Goal: Find specific page/section: Find specific page/section

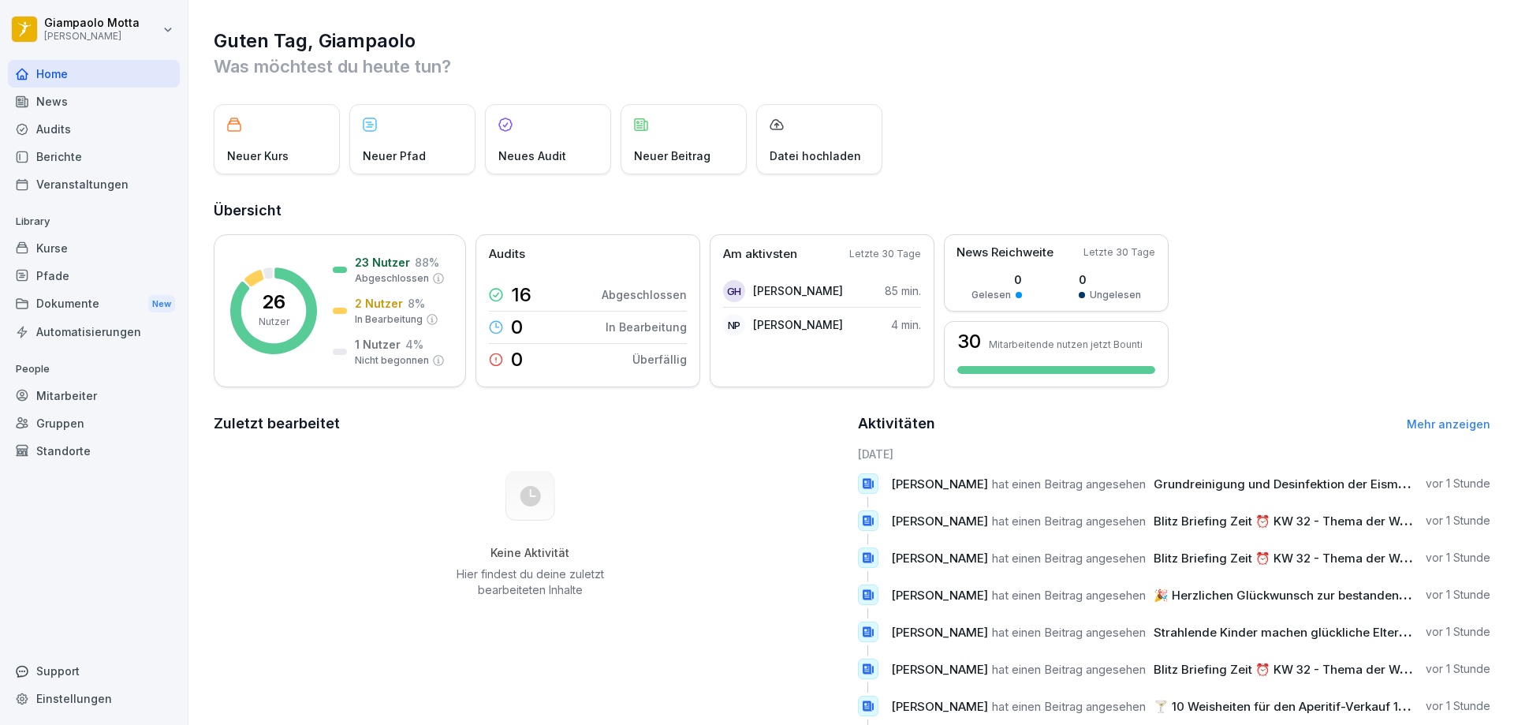
click at [78, 237] on div "Kurse" at bounding box center [94, 248] width 172 height 28
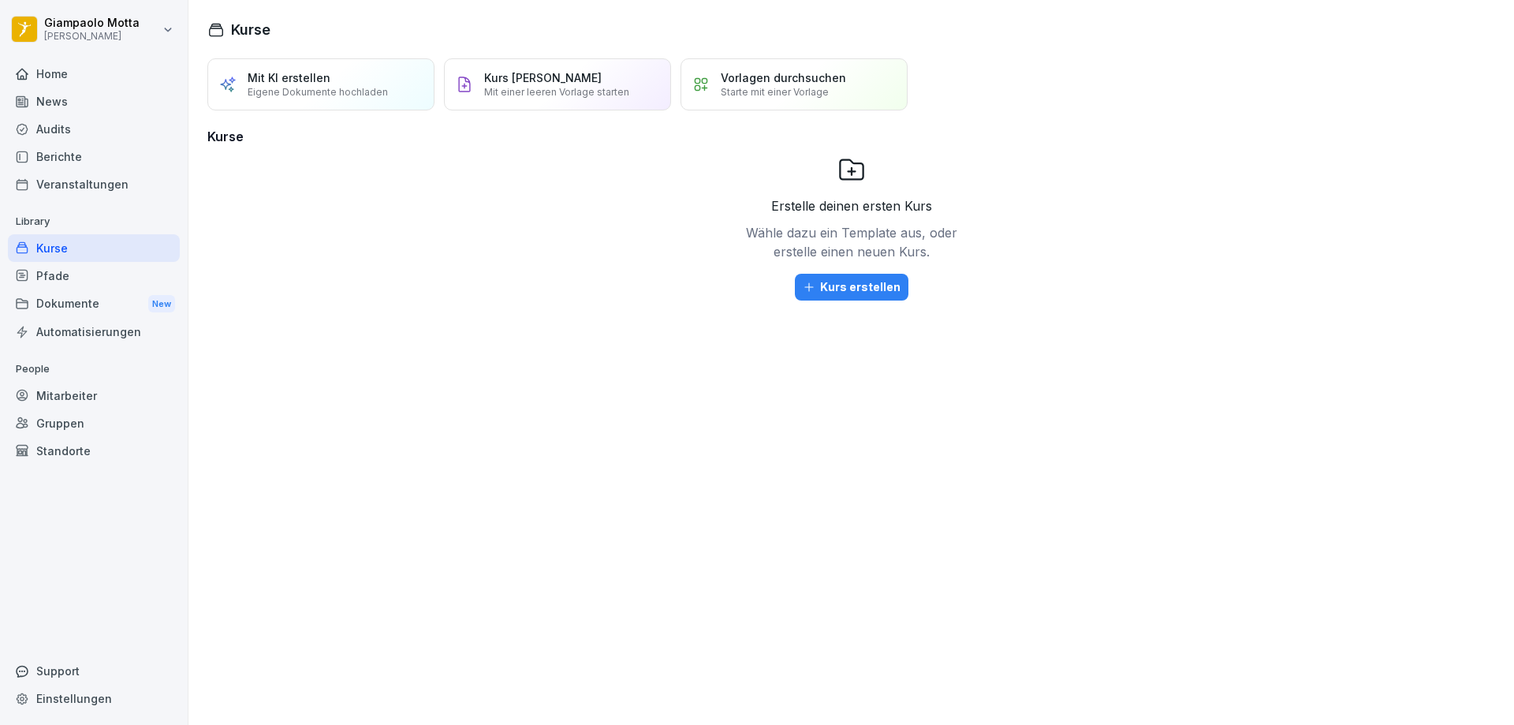
click at [82, 137] on div "Audits" at bounding box center [94, 129] width 172 height 28
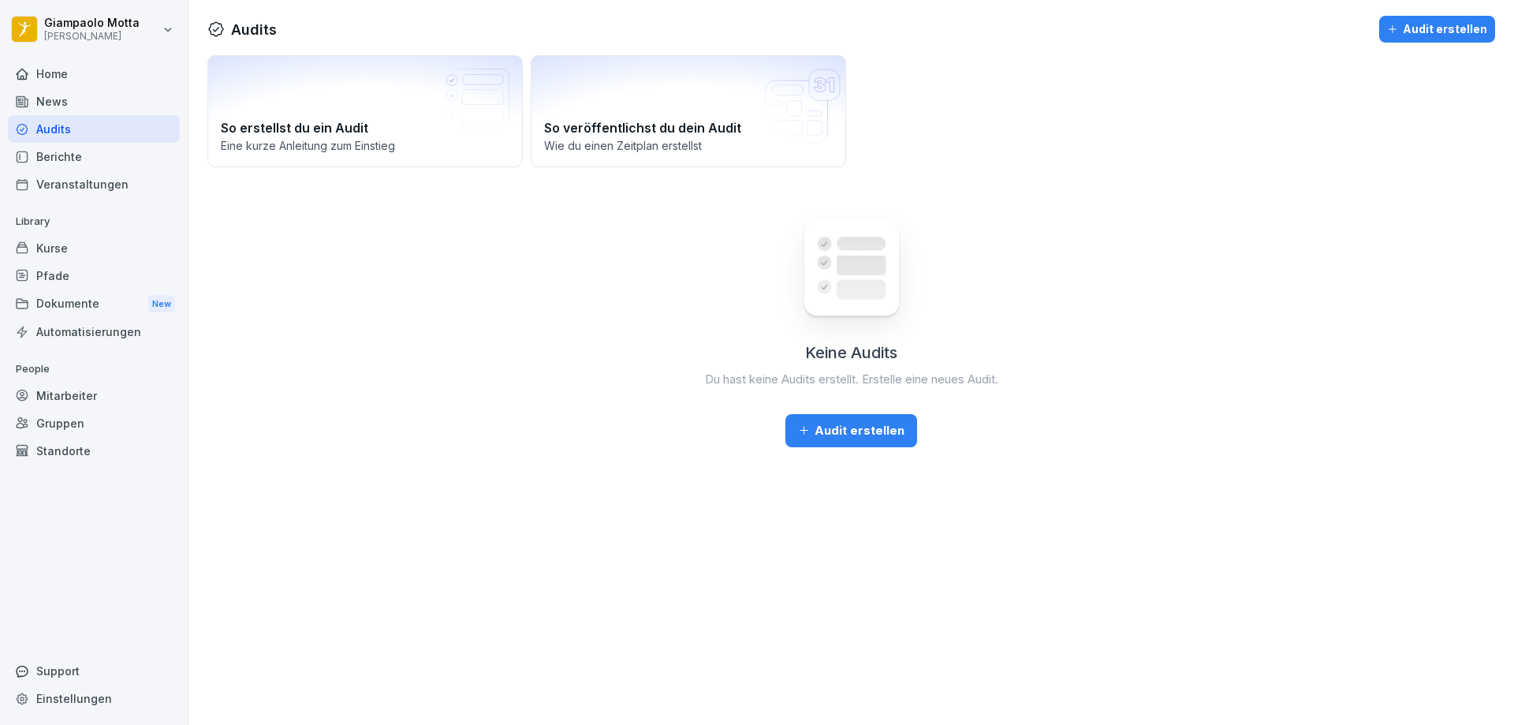
drag, startPoint x: 83, startPoint y: 144, endPoint x: 84, endPoint y: 163, distance: 19.7
click at [83, 143] on div "Berichte" at bounding box center [94, 157] width 172 height 28
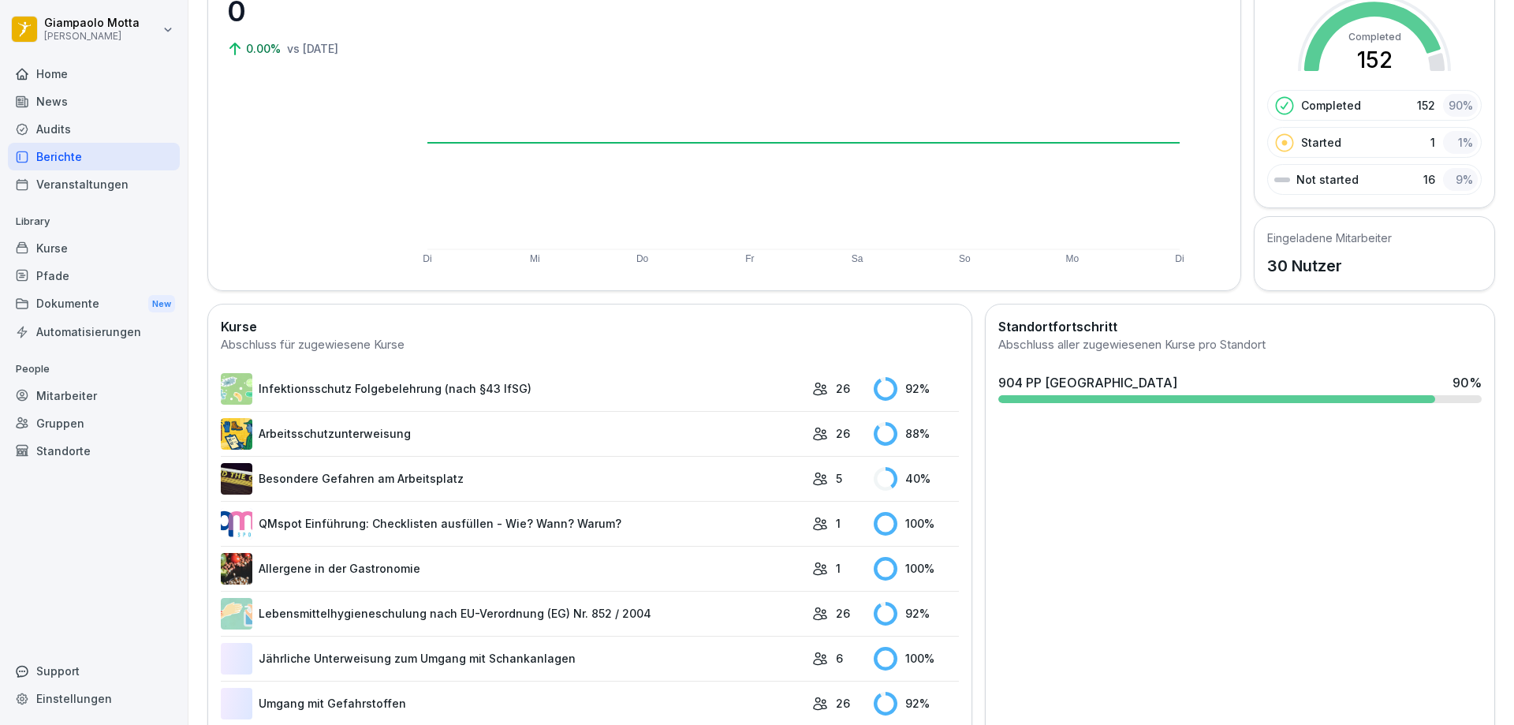
scroll to position [283, 0]
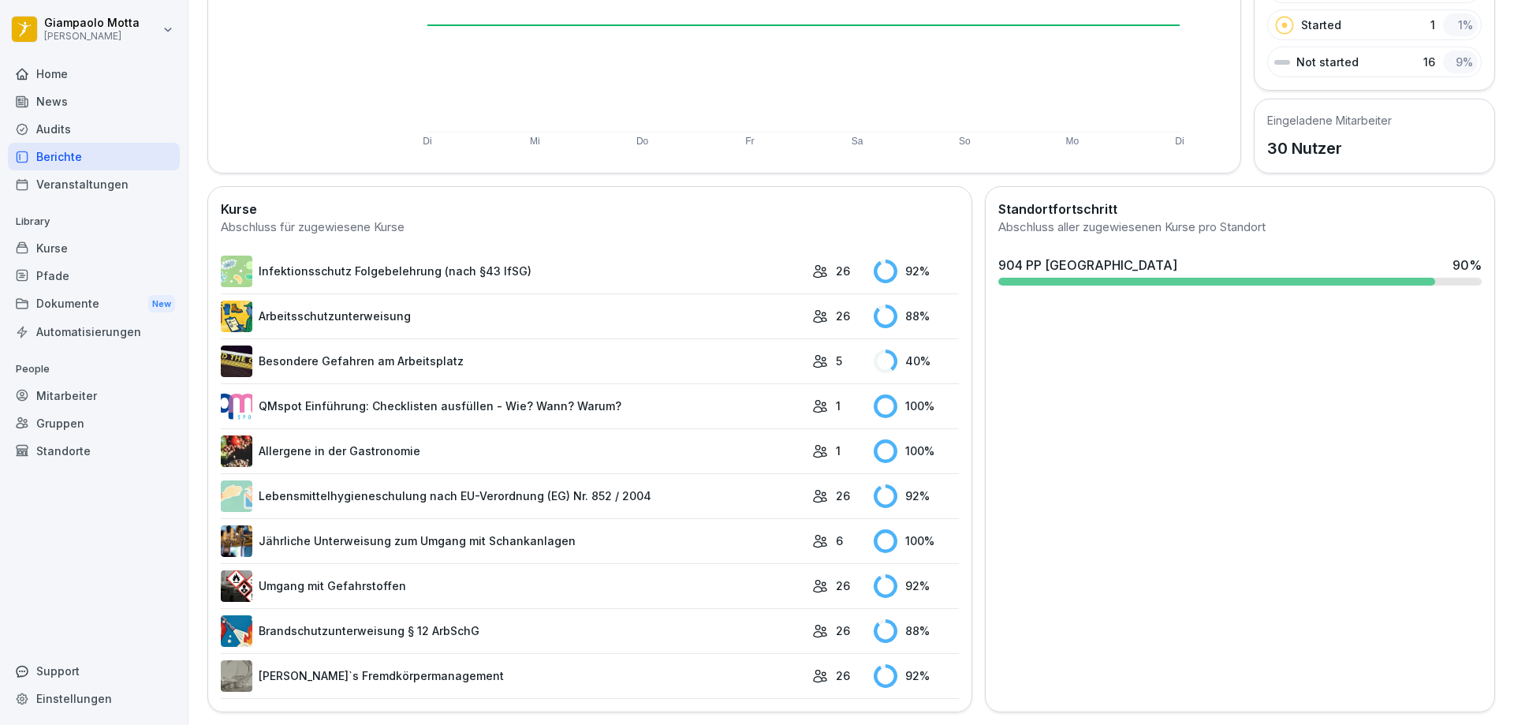
click at [624, 274] on link "Infektionsschutz Folgebelehrung (nach §43 IfSG)" at bounding box center [513, 272] width 584 height 32
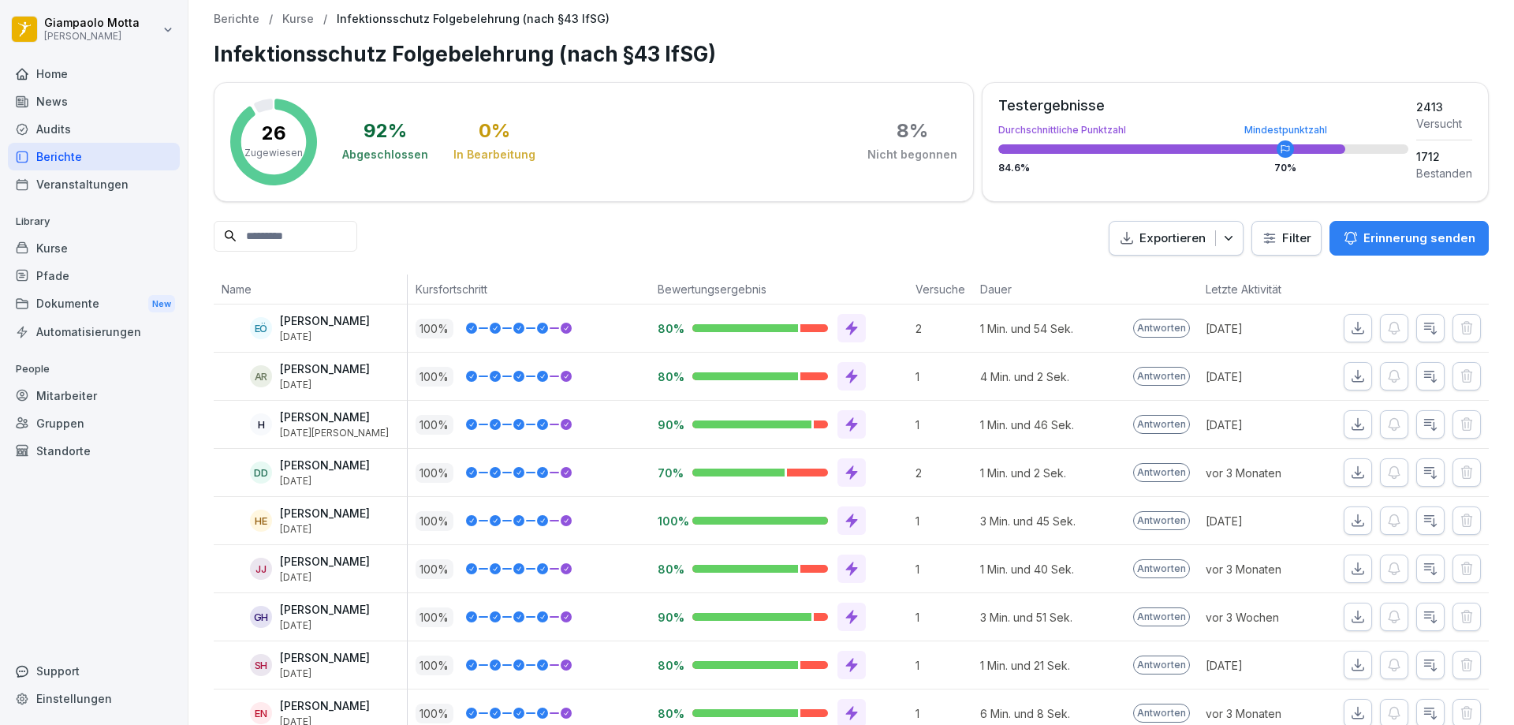
click at [1350, 331] on icon "button" at bounding box center [1358, 328] width 16 height 16
